Goal: Task Accomplishment & Management: Manage account settings

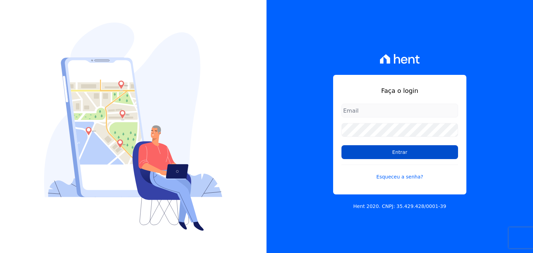
type input "[PERSON_NAME][EMAIL_ADDRESS][DOMAIN_NAME]"
click at [357, 154] on input "Entrar" at bounding box center [399, 152] width 117 height 14
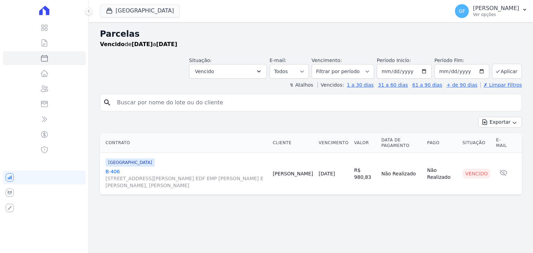
select select
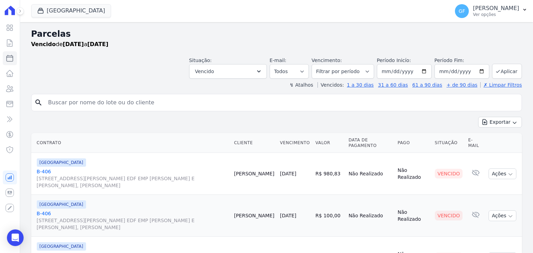
click at [73, 101] on input "search" at bounding box center [281, 103] width 475 height 14
type input "carlos roberto"
select select
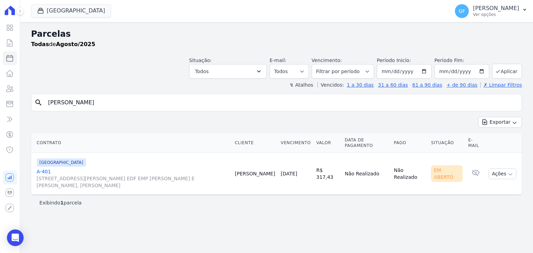
click at [39, 167] on div "Parque Candeias A-401 Avenida Engenheiro Domingos Ferreira, 2589, SALA 202 EDF …" at bounding box center [133, 174] width 193 height 31
click at [9, 28] on icon at bounding box center [10, 28] width 8 height 8
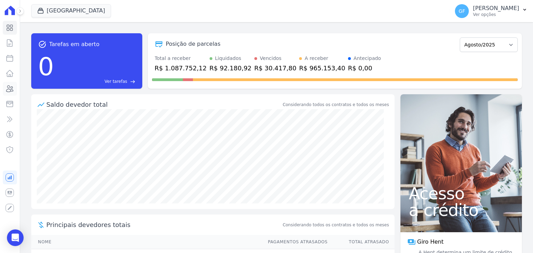
click at [7, 82] on link "Clientes" at bounding box center [10, 89] width 14 height 14
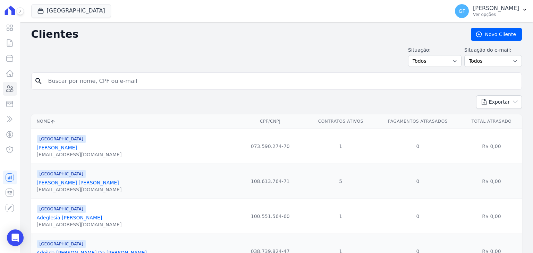
click at [93, 80] on input "search" at bounding box center [281, 81] width 475 height 14
type input "carlos roberto"
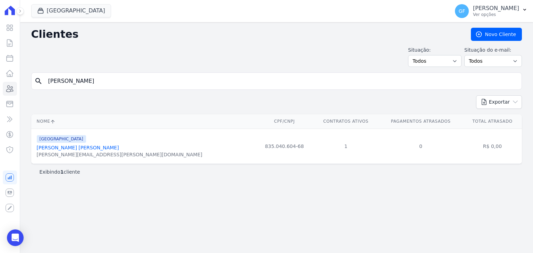
click at [72, 146] on link "Carlos Roberto Ribeiro De Miranda" at bounding box center [78, 148] width 82 height 6
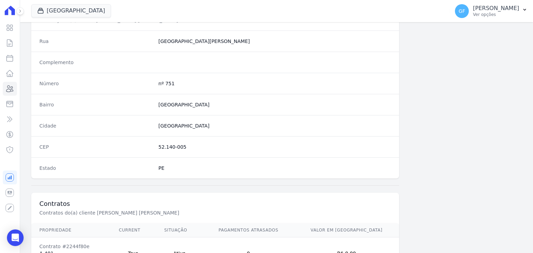
scroll to position [394, 0]
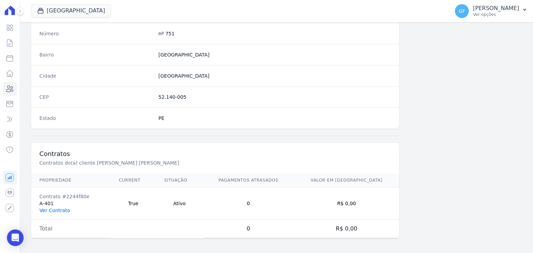
click at [65, 208] on link "Ver Contrato" at bounding box center [55, 211] width 31 height 6
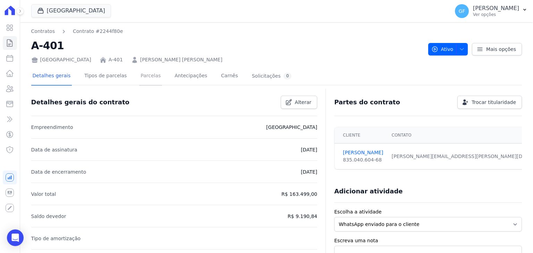
click at [140, 76] on link "Parcelas" at bounding box center [150, 76] width 23 height 18
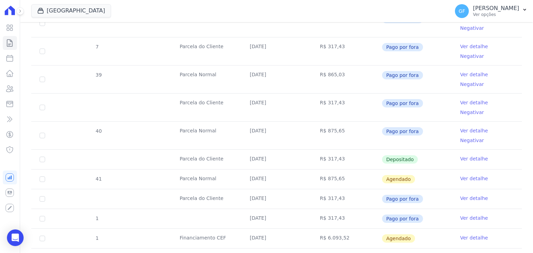
scroll to position [313, 0]
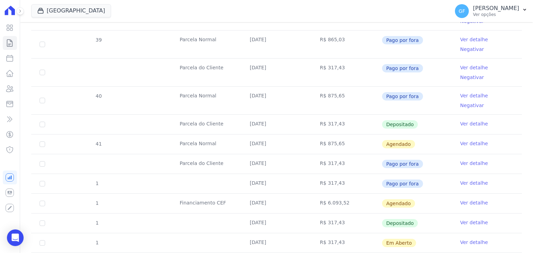
drag, startPoint x: 244, startPoint y: 166, endPoint x: 353, endPoint y: 163, distance: 108.6
click at [353, 213] on tr "1 15/07/2025 R$ 317,43 Depositado Ver detalhe" at bounding box center [276, 223] width 490 height 20
click at [427, 214] on td "Depositado" at bounding box center [417, 223] width 70 height 19
click at [466, 219] on link "Ver detalhe" at bounding box center [474, 222] width 28 height 7
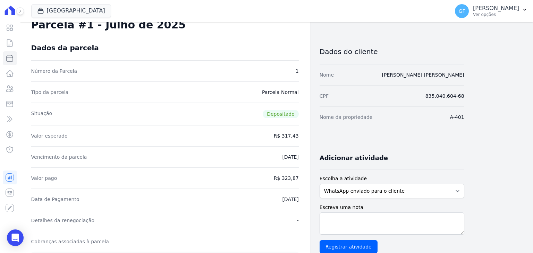
scroll to position [139, 0]
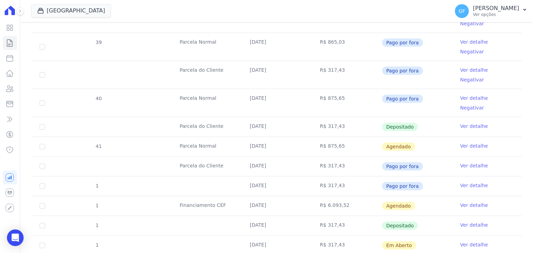
scroll to position [313, 0]
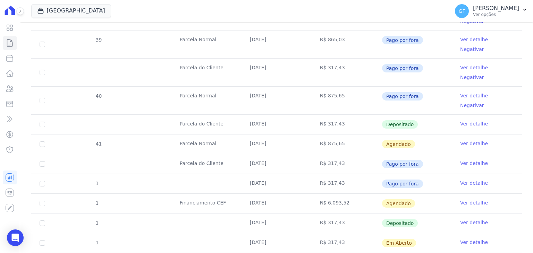
drag, startPoint x: 243, startPoint y: 162, endPoint x: 415, endPoint y: 168, distance: 172.1
click at [412, 213] on tr "1 15/07/2025 R$ 317,43 Depositado Ver detalhe" at bounding box center [276, 223] width 490 height 20
click at [421, 233] on td "Em Aberto" at bounding box center [417, 242] width 70 height 19
drag, startPoint x: 253, startPoint y: 182, endPoint x: 439, endPoint y: 185, distance: 185.6
click at [424, 233] on tr "1 15/08/2025 R$ 317,43 Em Aberto Ver detalhe" at bounding box center [276, 243] width 490 height 20
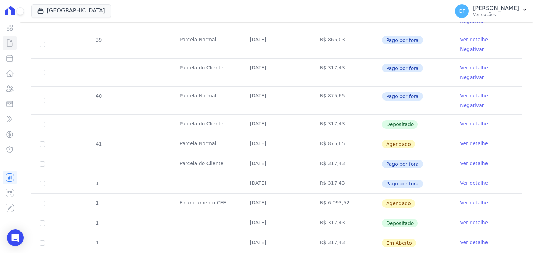
click at [439, 233] on td "Em Aberto" at bounding box center [417, 242] width 70 height 19
click at [464, 239] on link "Ver detalhe" at bounding box center [474, 242] width 28 height 7
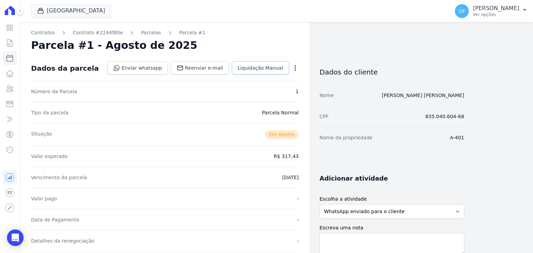
click at [275, 69] on span "Liquidação Manual" at bounding box center [260, 68] width 45 height 7
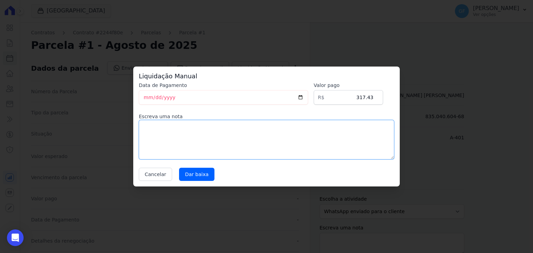
click at [153, 137] on textarea at bounding box center [266, 140] width 255 height 40
type textarea "Pago via PIX na conta MAC."
click at [189, 179] on input "Dar baixa" at bounding box center [196, 174] width 35 height 13
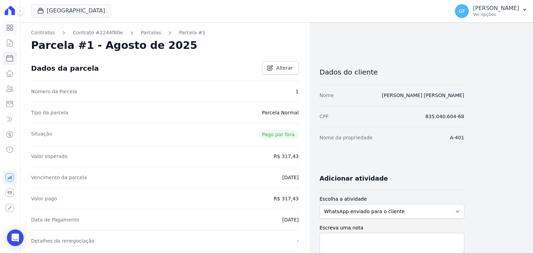
click at [7, 28] on icon at bounding box center [10, 28] width 8 height 8
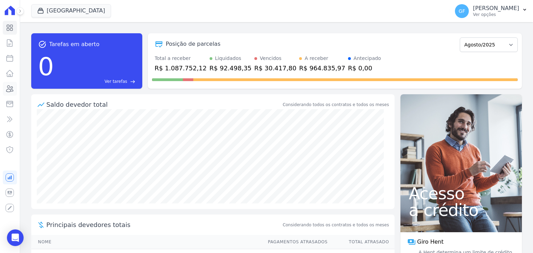
click at [8, 89] on icon at bounding box center [10, 89] width 8 height 8
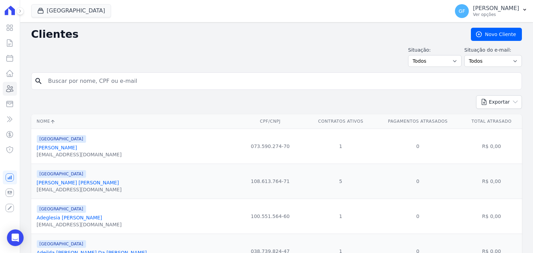
click at [123, 72] on div "search" at bounding box center [276, 80] width 490 height 17
click at [112, 86] on input "search" at bounding box center [281, 81] width 475 height 14
type input "thais b"
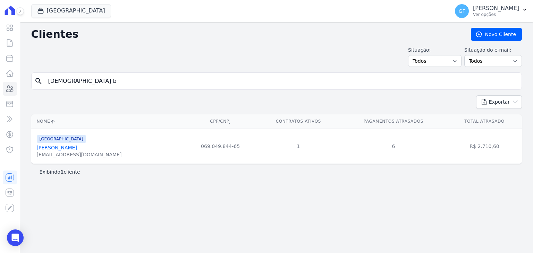
click at [77, 149] on link "Thaís Batista Da Silva" at bounding box center [57, 148] width 40 height 6
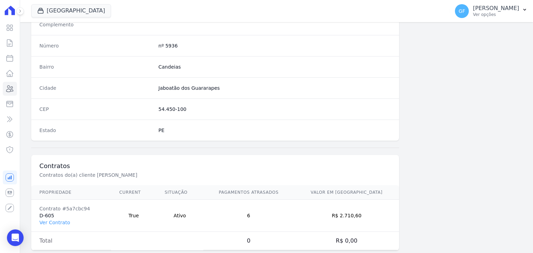
scroll to position [394, 0]
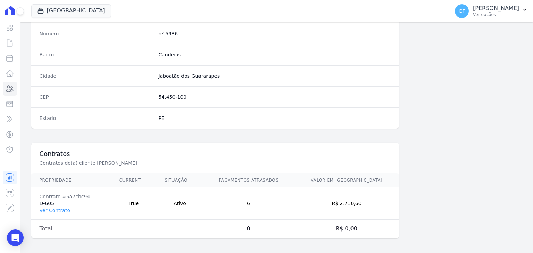
click at [60, 204] on td "Contrato #5a7cbc94 D-605 Ver Contrato" at bounding box center [71, 204] width 80 height 32
click at [59, 210] on link "Ver Contrato" at bounding box center [55, 211] width 31 height 6
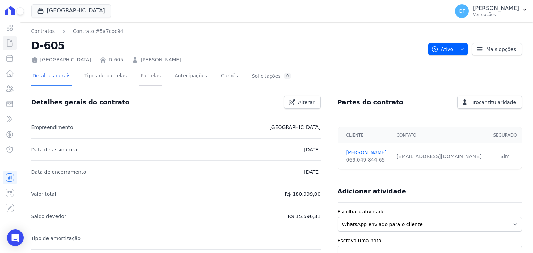
click at [140, 74] on link "Parcelas" at bounding box center [150, 76] width 23 height 18
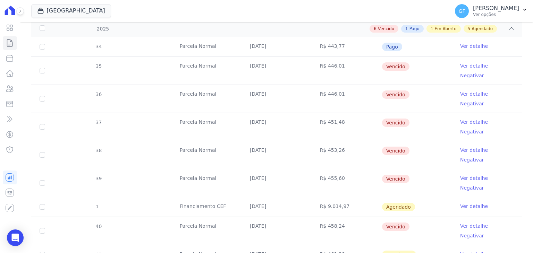
scroll to position [96, 0]
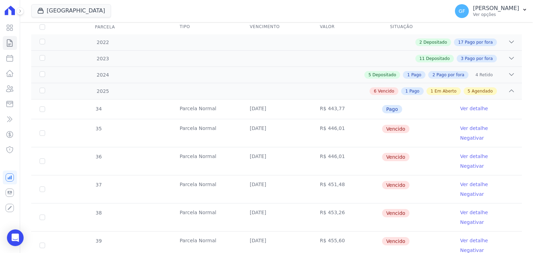
drag, startPoint x: 247, startPoint y: 127, endPoint x: 415, endPoint y: 127, distance: 167.5
click at [415, 127] on tr "35 Parcela Normal 20/02/2025 R$ 446,01 Vencido Ver detalhe Negativar" at bounding box center [276, 133] width 490 height 28
click at [413, 128] on td "Vencido" at bounding box center [417, 133] width 70 height 28
click at [466, 126] on link "Ver detalhe" at bounding box center [474, 128] width 28 height 7
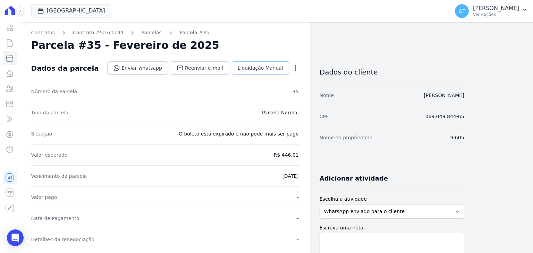
click at [249, 66] on span "Liquidação Manual" at bounding box center [260, 68] width 45 height 7
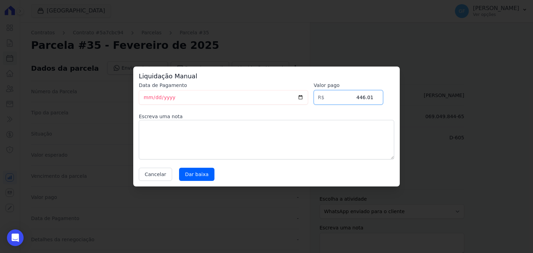
drag, startPoint x: 356, startPoint y: 97, endPoint x: 432, endPoint y: 108, distance: 76.8
click at [432, 108] on div "Liquidação Manual Data de Pagamento 2025-08-15 Valor pago R$ 446.01 Escreva uma…" at bounding box center [266, 126] width 533 height 253
type input "477.29"
click at [143, 100] on input "2025-08-15" at bounding box center [223, 97] width 169 height 15
type input "2025-08-30"
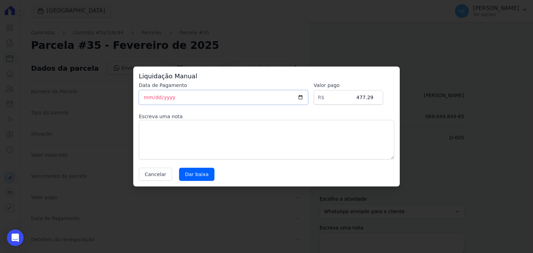
type input "2025-05-30"
click at [199, 171] on input "Dar baixa" at bounding box center [196, 174] width 35 height 13
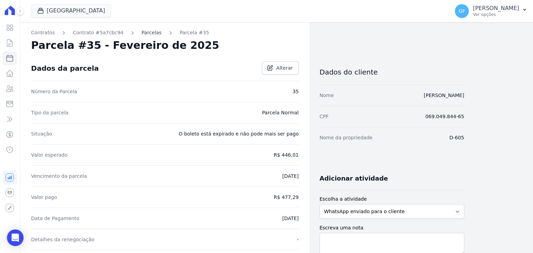
click at [142, 34] on link "Parcelas" at bounding box center [152, 32] width 20 height 7
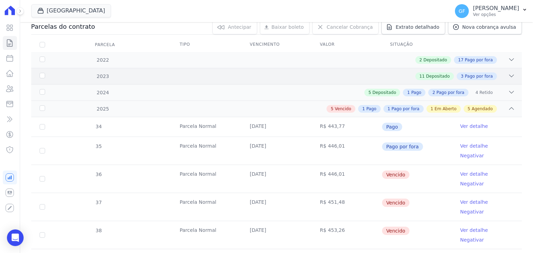
scroll to position [104, 0]
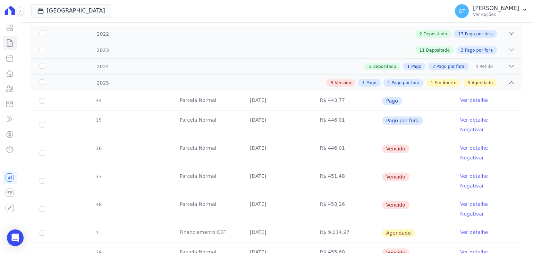
drag, startPoint x: 372, startPoint y: 139, endPoint x: 437, endPoint y: 137, distance: 65.6
click at [437, 139] on tr "36 Parcela Normal 20/03/2025 R$ 446,01 Vencido Ver detalhe Negativar" at bounding box center [276, 153] width 490 height 28
click at [430, 139] on td "Vencido" at bounding box center [417, 153] width 70 height 28
click at [460, 145] on link "Ver detalhe" at bounding box center [474, 148] width 28 height 7
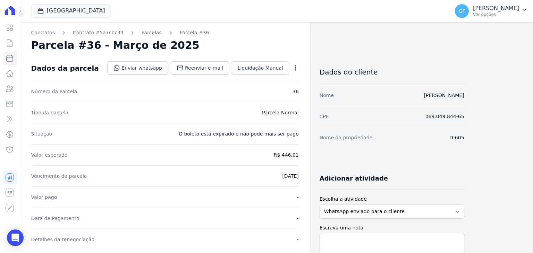
click at [271, 56] on div "Dados da parcela Enviar whatsapp Registrar envio de WhatsApp Caso o envio da me…" at bounding box center [164, 68] width 267 height 25
click at [270, 66] on span "Liquidação Manual" at bounding box center [260, 68] width 45 height 7
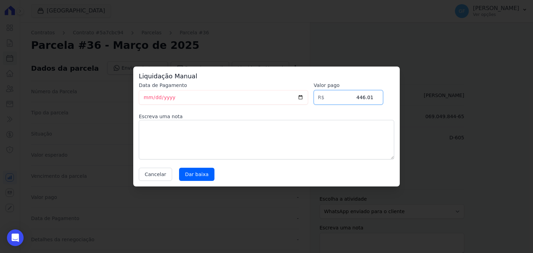
drag, startPoint x: 359, startPoint y: 99, endPoint x: 403, endPoint y: 99, distance: 44.7
click at [403, 99] on div "Liquidação Manual Data de Pagamento 2025-08-15 Valor pago R$ 446.01 Escreva uma…" at bounding box center [266, 126] width 533 height 253
type input "461.38"
click at [194, 128] on textarea at bounding box center [266, 140] width 255 height 40
type textarea "Pago via PIX na conta da MAC"
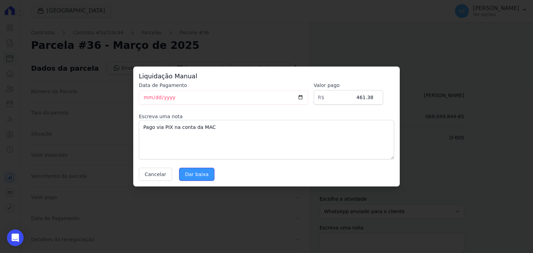
click at [189, 178] on input "Dar baixa" at bounding box center [196, 174] width 35 height 13
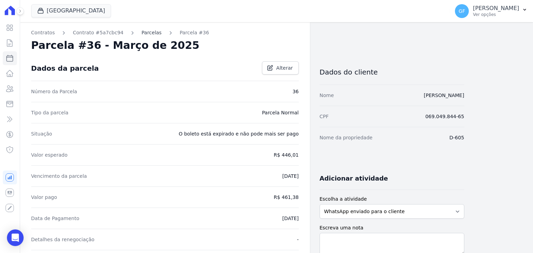
click at [144, 32] on link "Parcelas" at bounding box center [152, 32] width 20 height 7
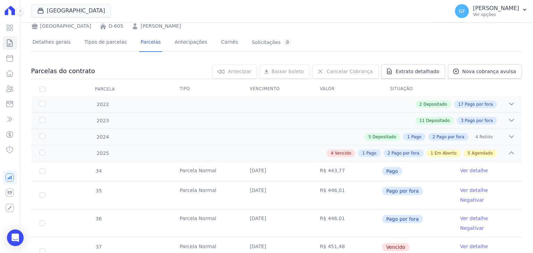
scroll to position [69, 0]
